Goal: Navigation & Orientation: Find specific page/section

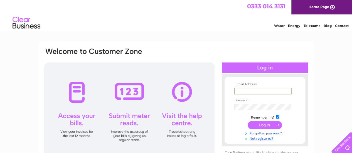
click at [245, 91] on input "text" at bounding box center [263, 91] width 58 height 7
type input "[PERSON_NAME][EMAIL_ADDRESS][DOMAIN_NAME]"
click at [277, 117] on input "checkbox" at bounding box center [278, 117] width 4 height 4
checkbox input "false"
click at [264, 125] on input "submit" at bounding box center [264, 125] width 34 height 8
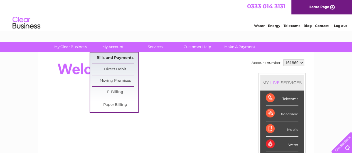
click at [109, 57] on link "Bills and Payments" at bounding box center [115, 58] width 46 height 11
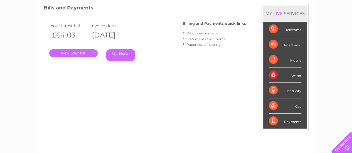
scroll to position [56, 0]
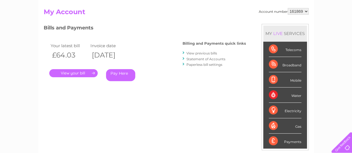
click at [193, 59] on link "Statement of Accounts" at bounding box center [205, 59] width 39 height 4
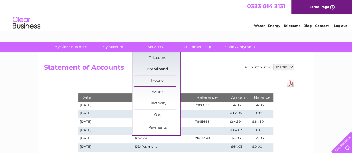
click at [148, 68] on link "Broadband" at bounding box center [157, 69] width 46 height 11
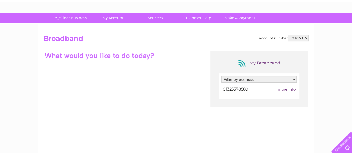
scroll to position [28, 0]
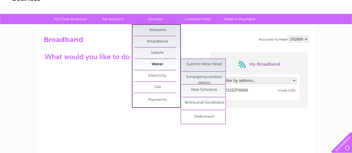
click at [156, 63] on link "Water" at bounding box center [157, 64] width 46 height 11
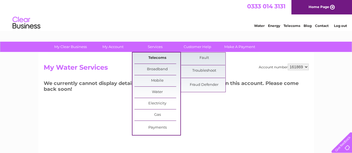
click at [157, 57] on link "Telecoms" at bounding box center [157, 58] width 46 height 11
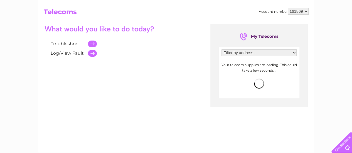
scroll to position [28, 0]
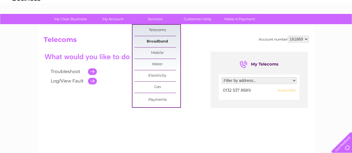
click at [156, 40] on link "Broadband" at bounding box center [157, 41] width 46 height 11
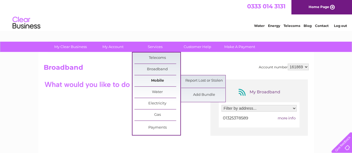
click at [155, 81] on link "Mobile" at bounding box center [157, 80] width 46 height 11
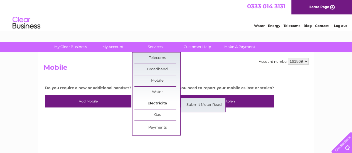
click at [155, 103] on link "Electricity" at bounding box center [157, 103] width 46 height 11
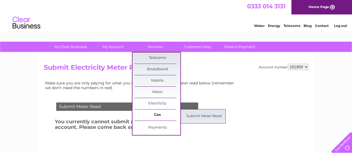
click at [156, 116] on link "Gas" at bounding box center [157, 115] width 46 height 11
